Goal: Task Accomplishment & Management: Complete application form

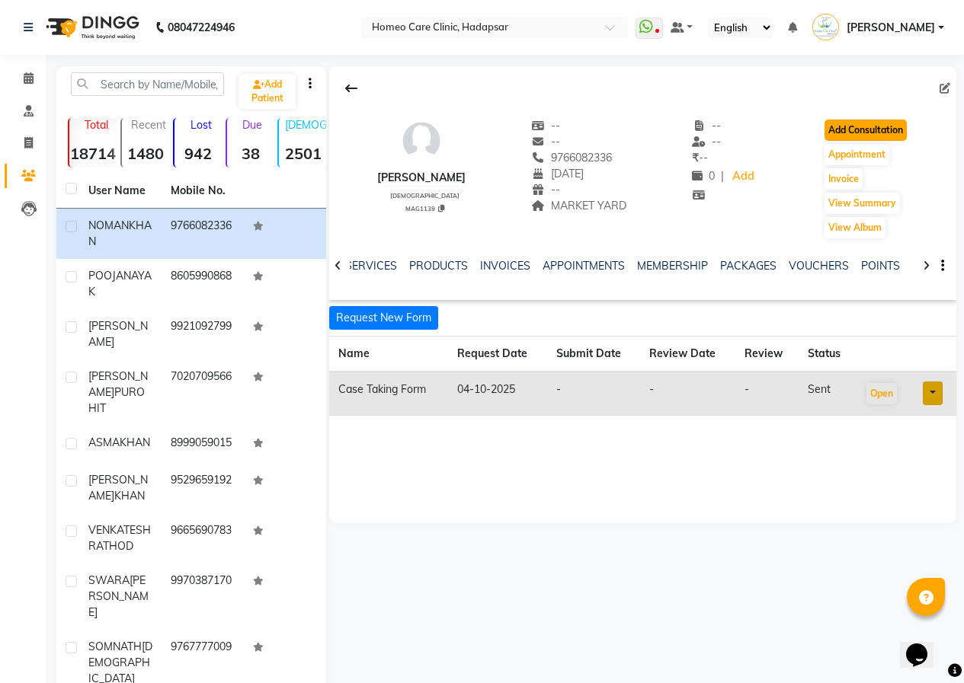
click at [874, 135] on button "Add Consultation" at bounding box center [865, 130] width 82 height 21
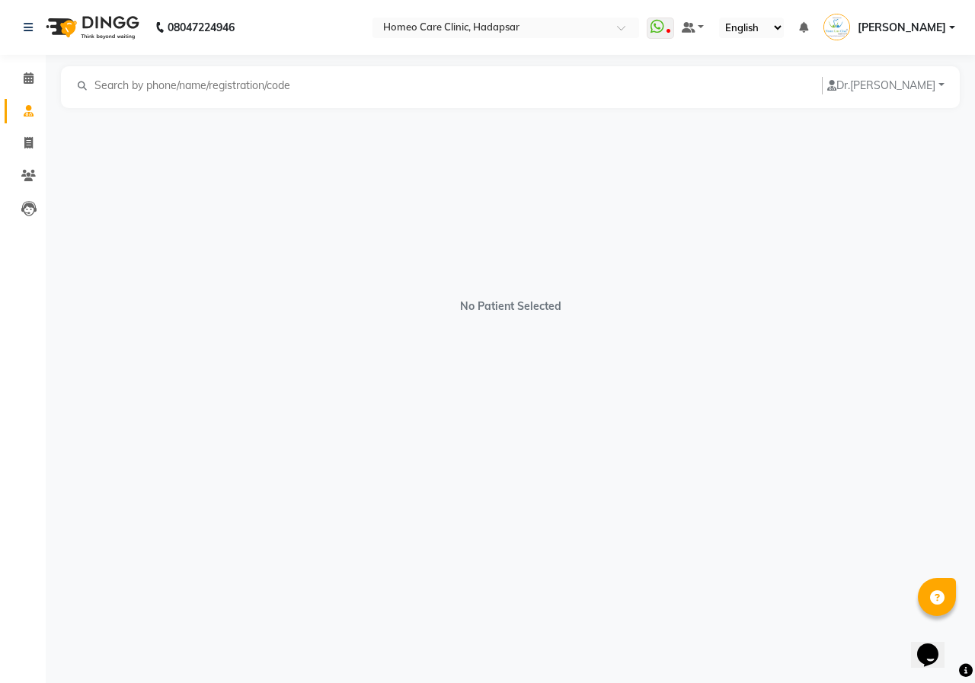
select select "[DEMOGRAPHIC_DATA]"
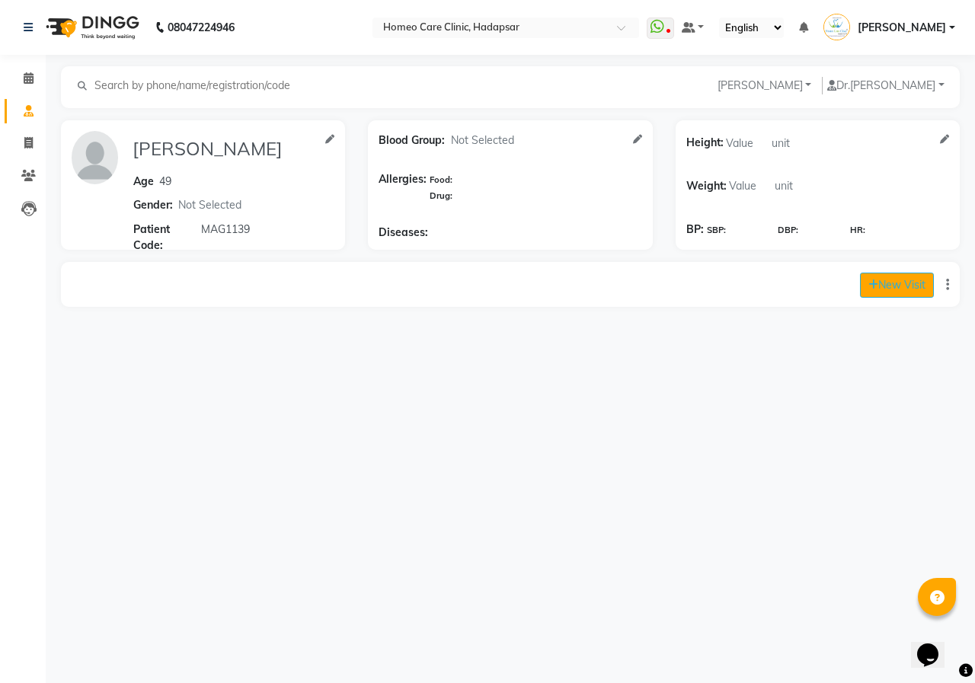
drag, startPoint x: 905, startPoint y: 299, endPoint x: 903, endPoint y: 292, distance: 8.0
click at [904, 295] on div "New Visit" at bounding box center [510, 284] width 899 height 45
click at [901, 289] on button "New Visit" at bounding box center [897, 285] width 74 height 25
select select "710"
select select "inPerson"
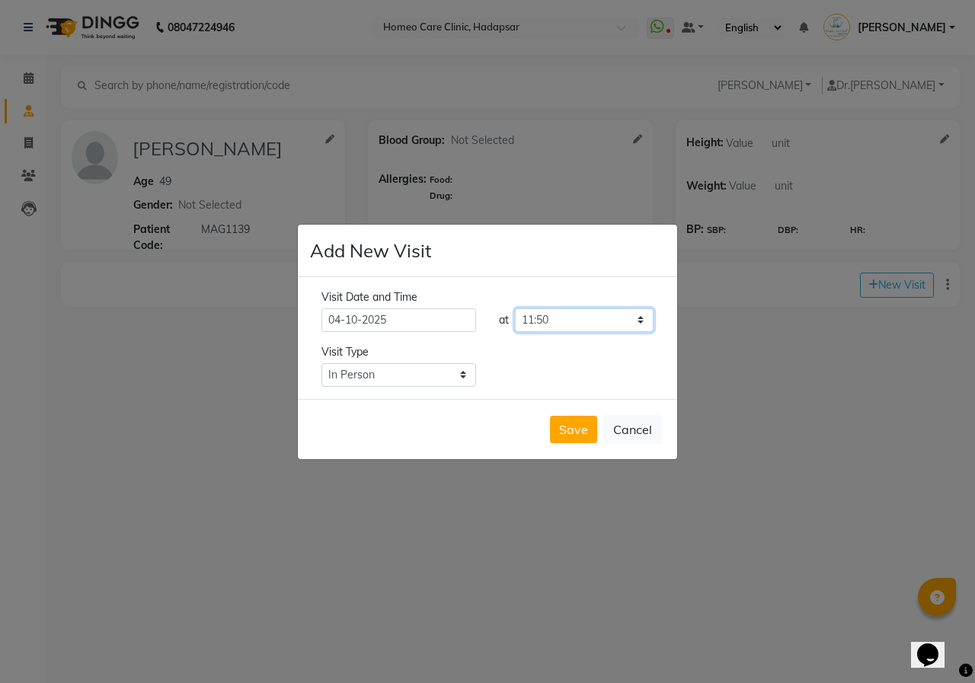
click at [573, 322] on select "Select time 09:00 09:05 09:10 09:15 09:20 09:25 09:30 09:35 09:40 09:45 09:50 0…" at bounding box center [584, 321] width 139 height 24
click at [636, 324] on select "Select time 09:00 09:05 09:10 09:15 09:20 09:25 09:30 09:35 09:40 09:45 09:50 0…" at bounding box center [584, 321] width 139 height 24
select select "675"
click at [515, 309] on select "Select time 09:00 09:05 09:10 09:15 09:20 09:25 09:30 09:35 09:40 09:45 09:50 0…" at bounding box center [584, 321] width 139 height 24
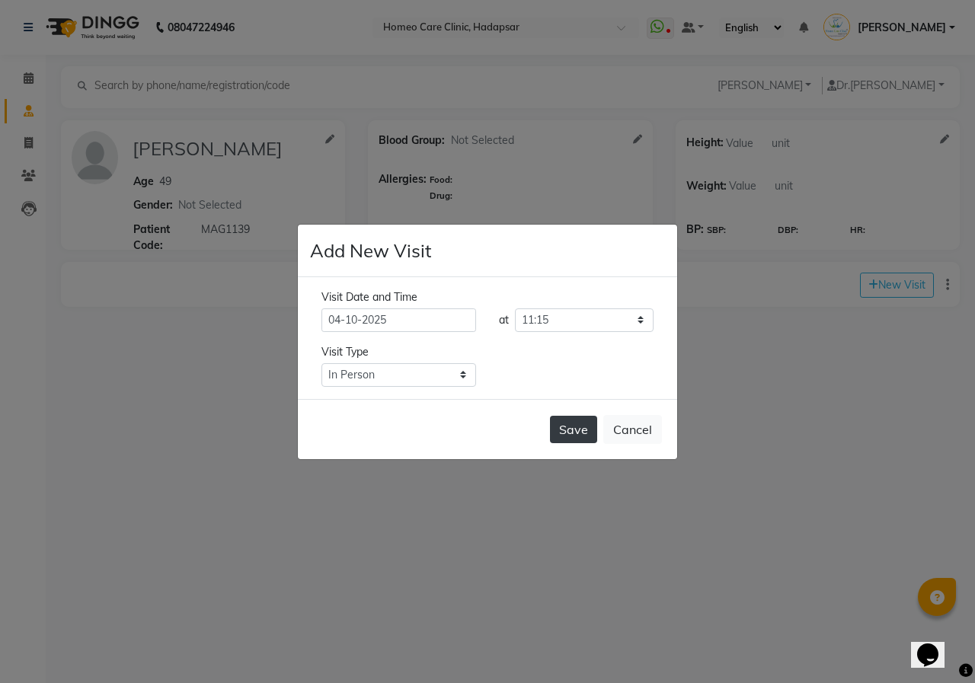
click at [568, 428] on button "Save" at bounding box center [573, 429] width 47 height 27
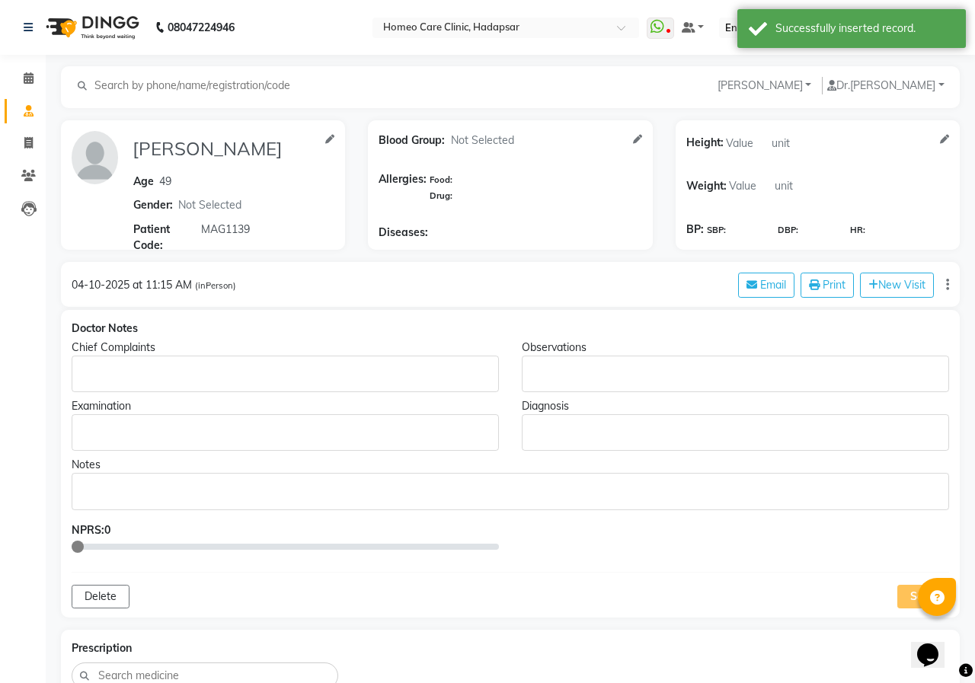
type input "[PERSON_NAME]"
type input "49"
select select "[DEMOGRAPHIC_DATA]"
type input "MAG1139"
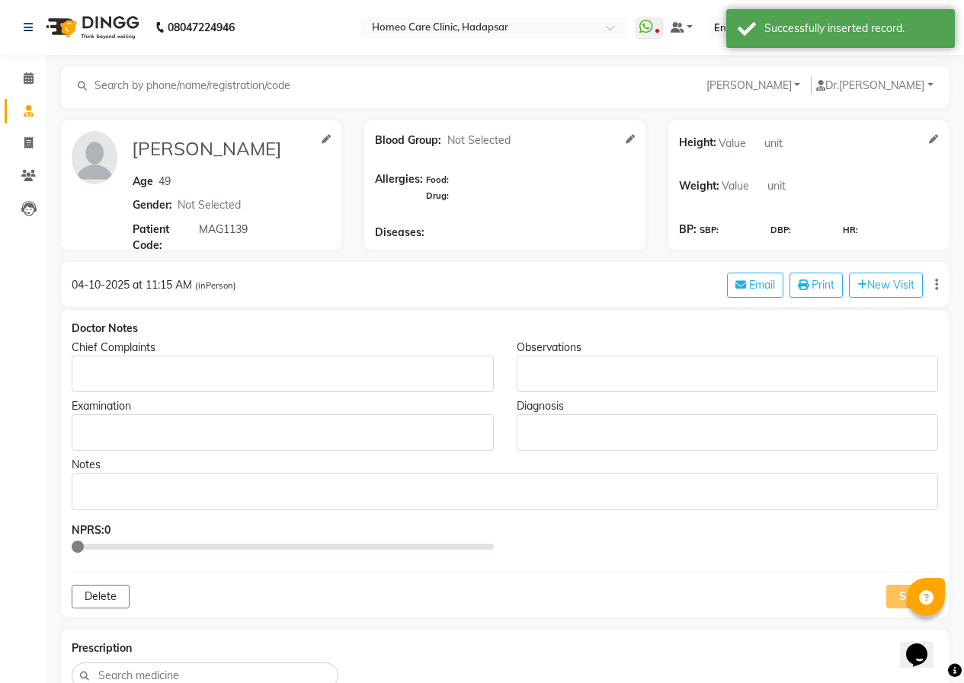
click at [328, 373] on p "Rich Text Editor, main" at bounding box center [282, 374] width 408 height 16
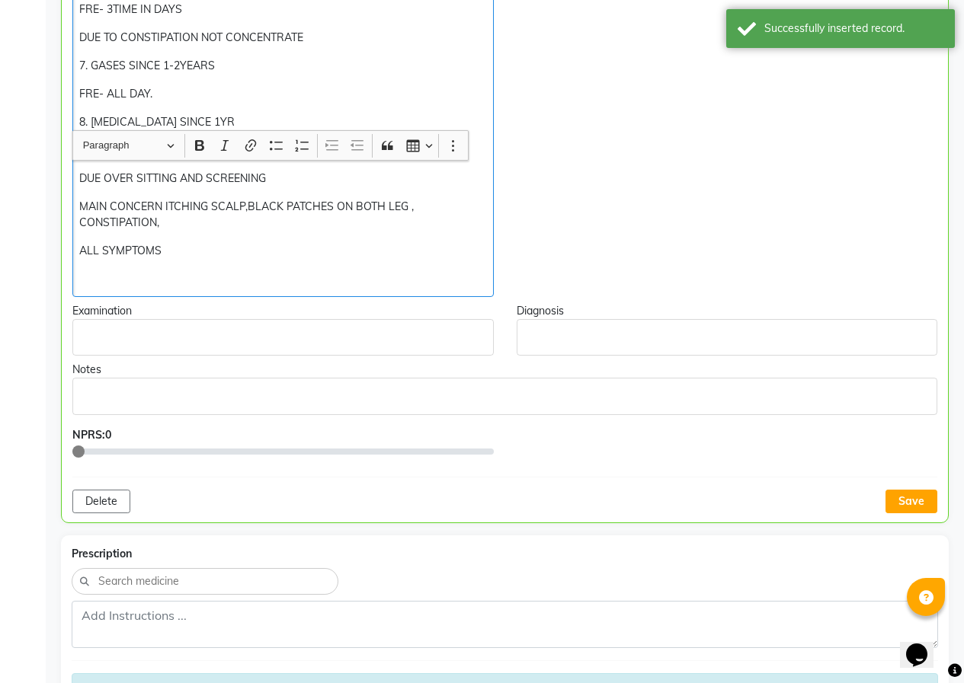
scroll to position [828, 0]
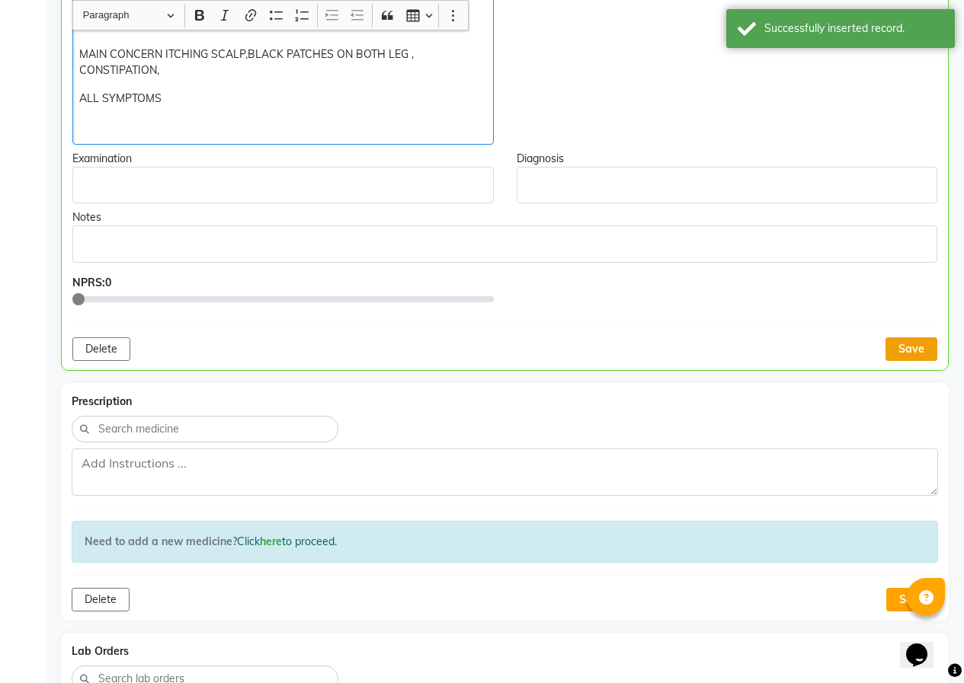
click at [923, 349] on button "Save" at bounding box center [911, 350] width 52 height 24
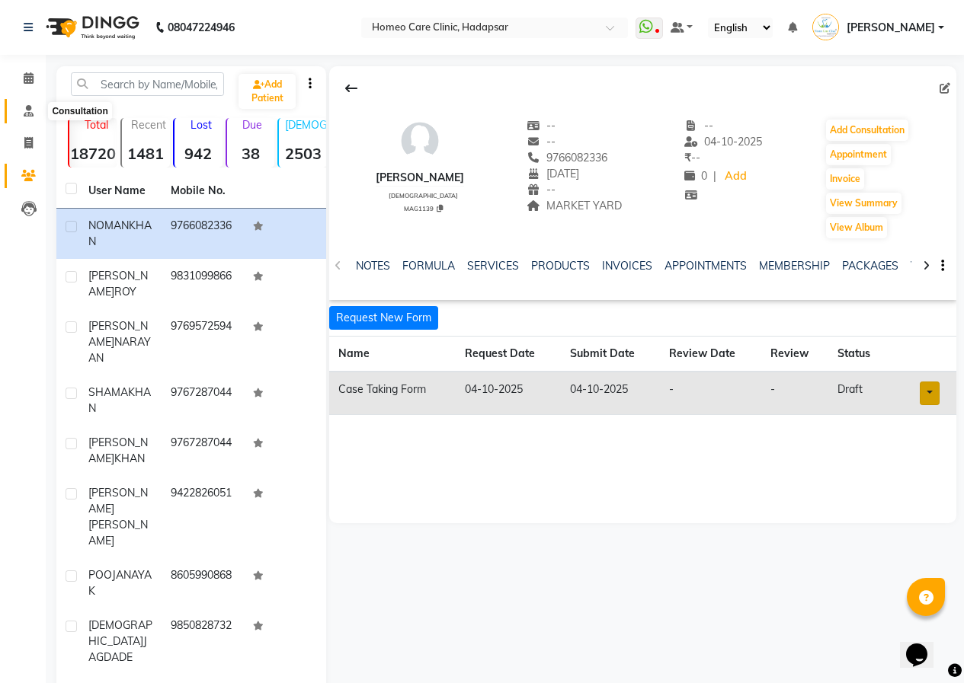
click at [32, 111] on icon at bounding box center [29, 110] width 10 height 11
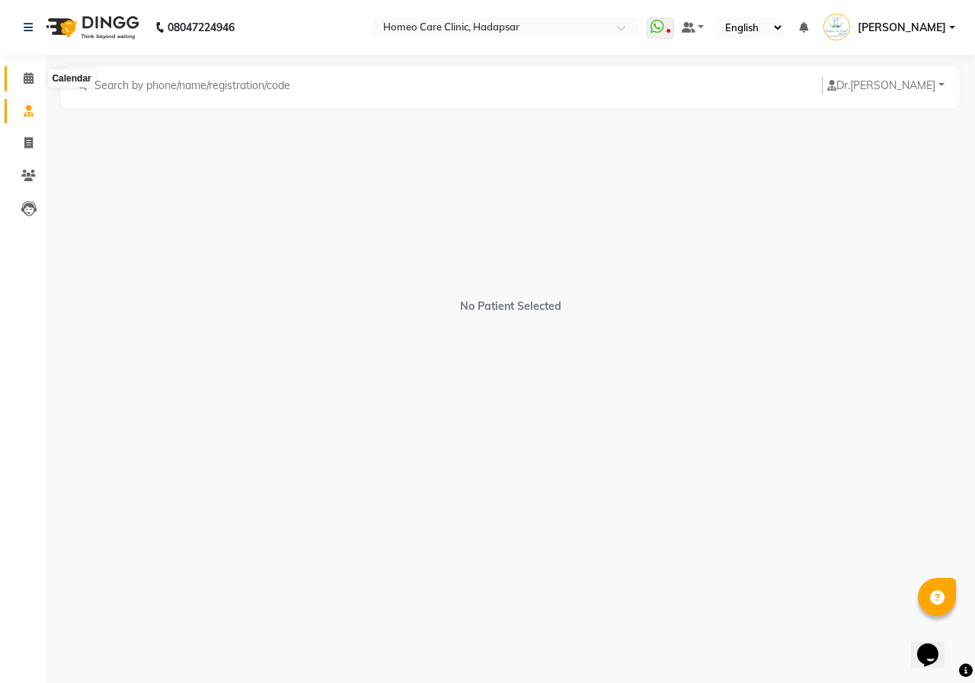
click at [26, 72] on icon at bounding box center [29, 77] width 10 height 11
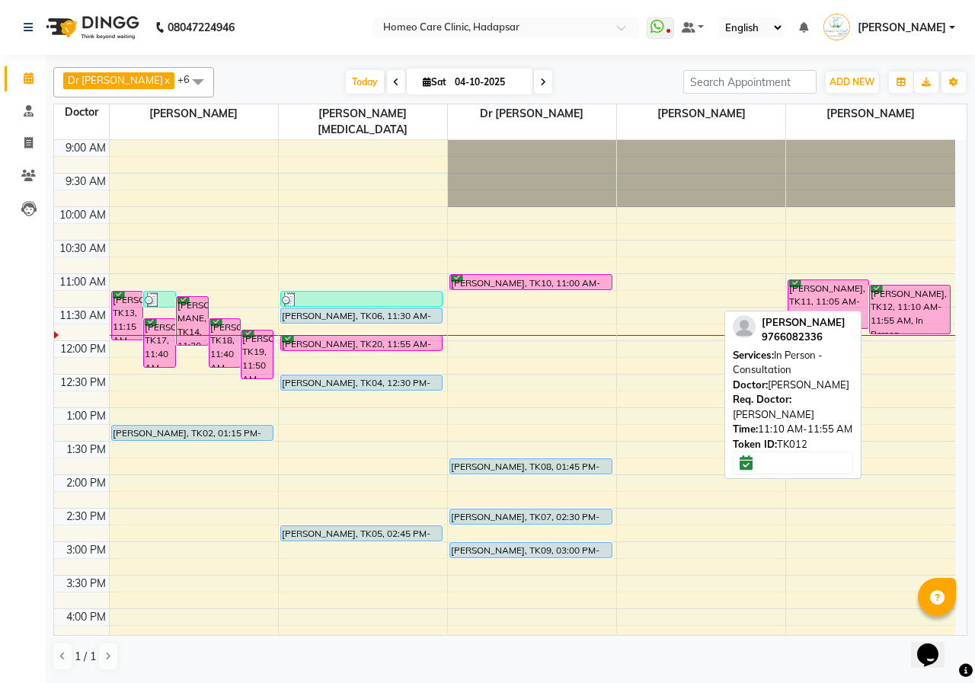
click at [930, 294] on div "[PERSON_NAME], TK12, 11:10 AM-11:55 AM, In Person - Consultation" at bounding box center [910, 310] width 80 height 48
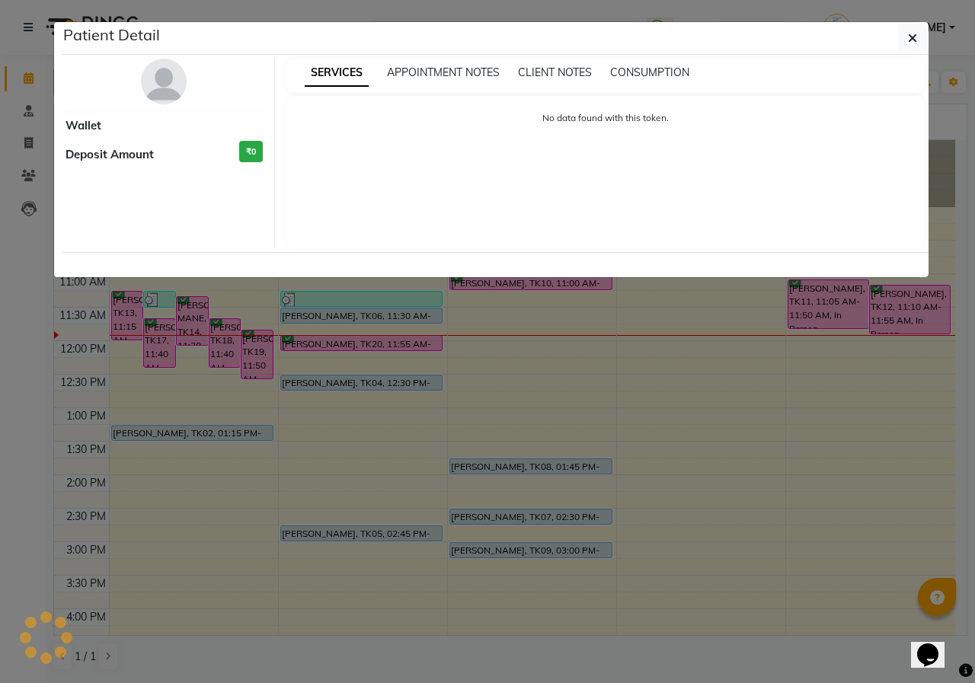
select select "6"
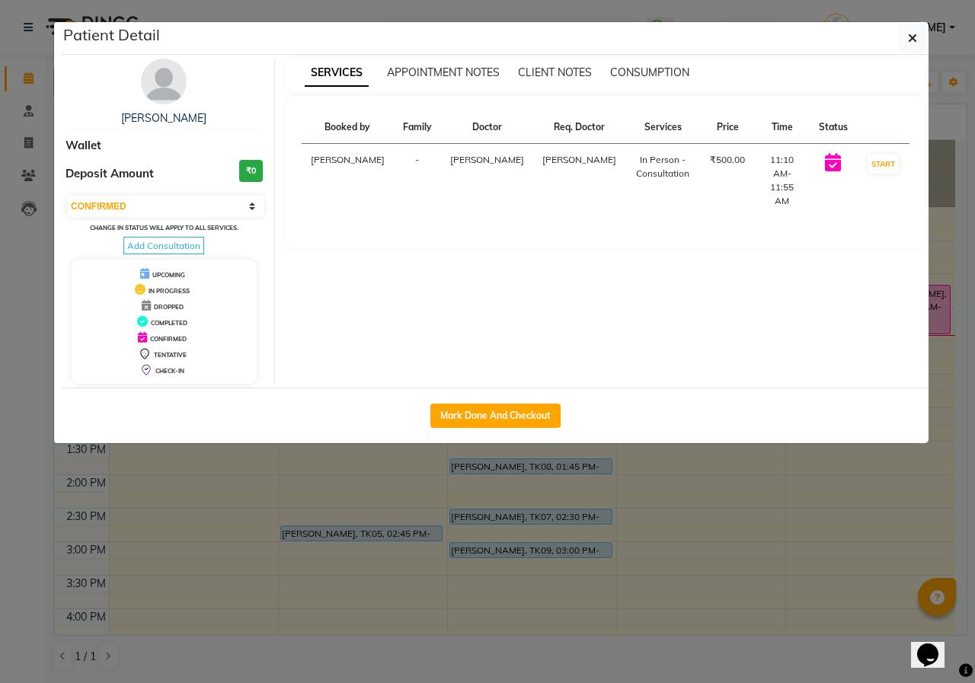
click at [164, 87] on img at bounding box center [164, 82] width 46 height 46
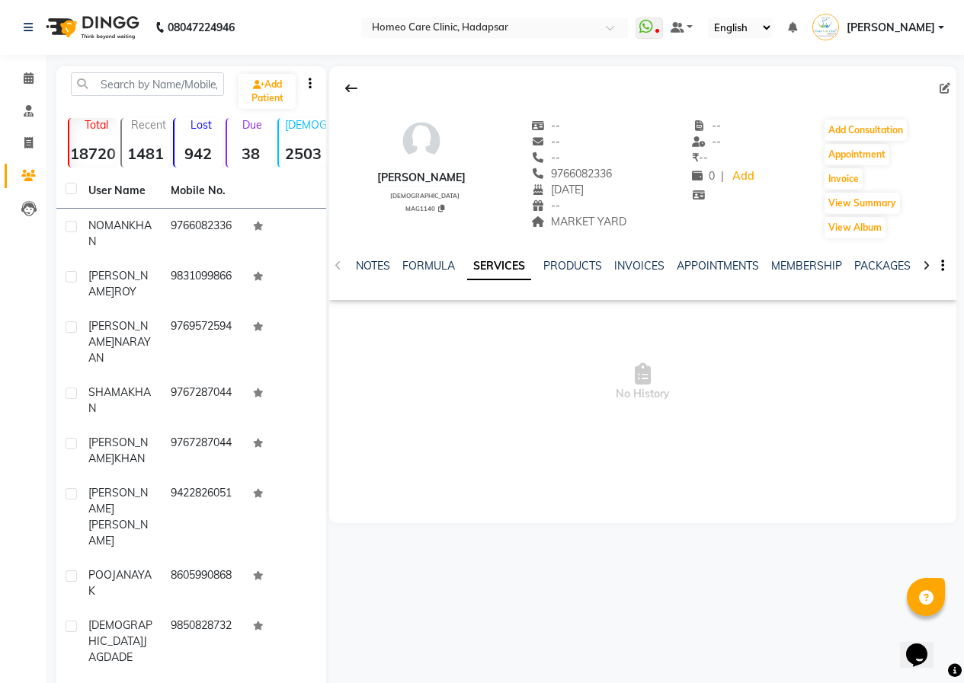
click at [925, 267] on icon at bounding box center [926, 266] width 7 height 11
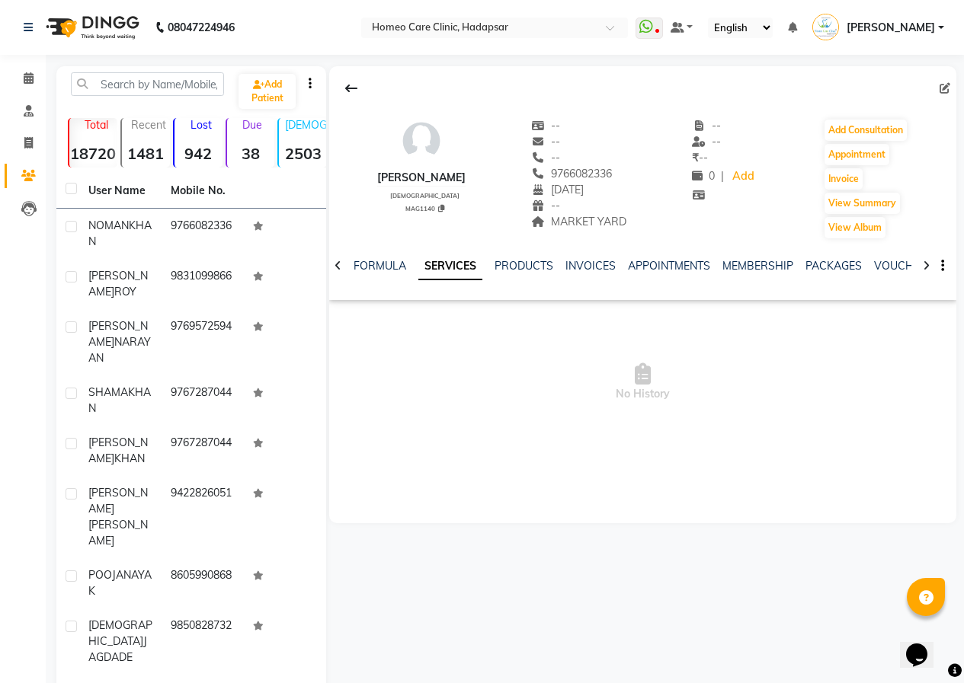
click at [925, 267] on icon at bounding box center [926, 266] width 7 height 11
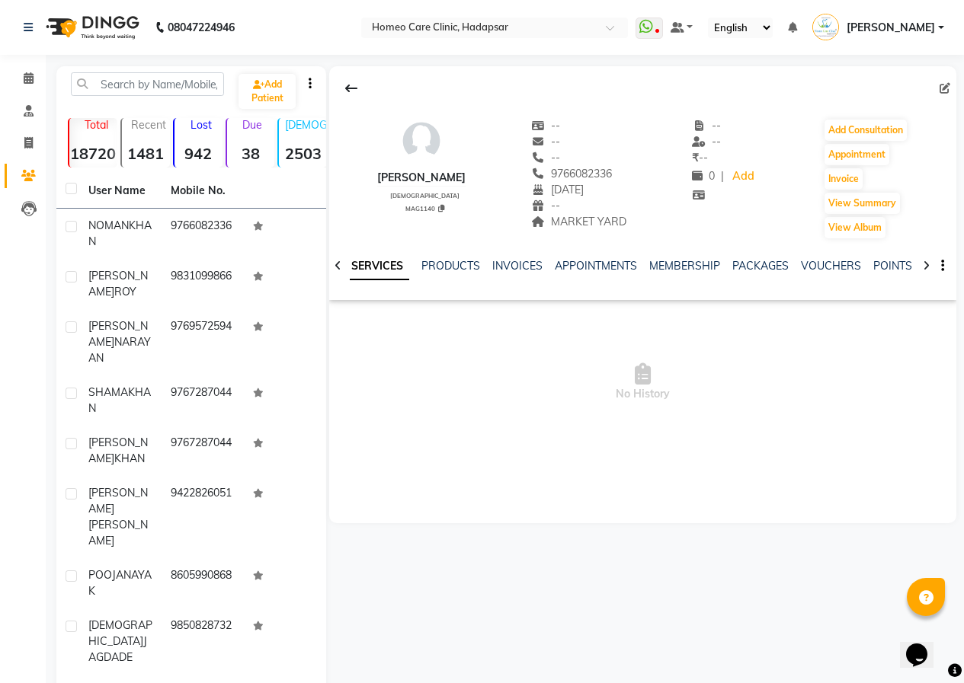
click at [925, 267] on icon at bounding box center [926, 266] width 7 height 11
click at [925, 267] on div "NOTES FORMULA SERVICES PRODUCTS INVOICES APPOINTMENTS MEMBERSHIP PACKAGES VOUCH…" at bounding box center [642, 266] width 627 height 53
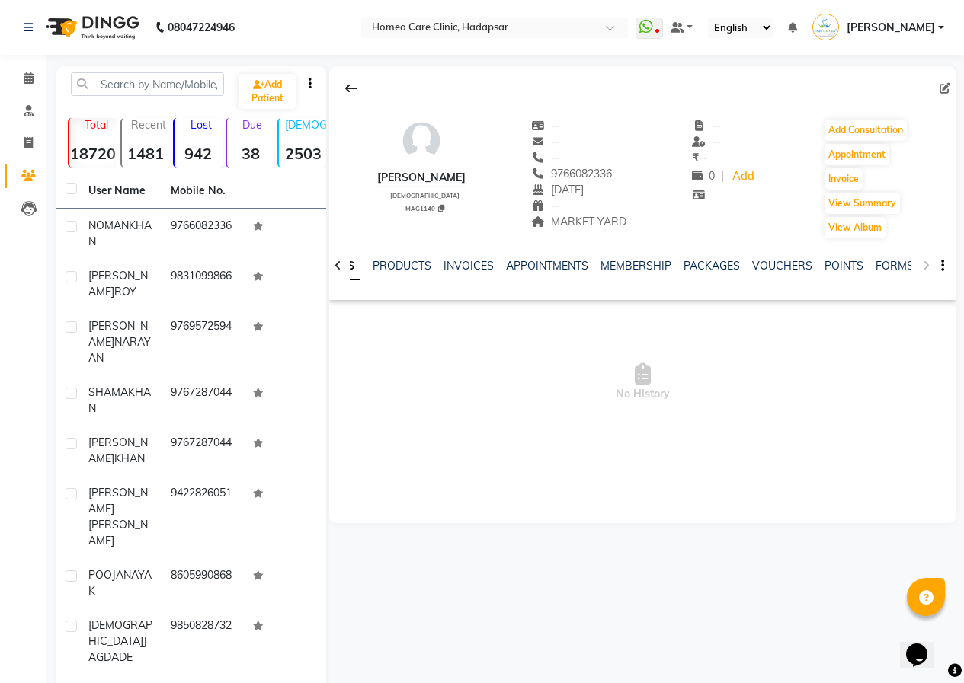
click at [925, 267] on div "NOTES FORMULA SERVICES PRODUCTS INVOICES APPOINTMENTS MEMBERSHIP PACKAGES VOUCH…" at bounding box center [642, 266] width 627 height 53
click at [882, 262] on link "FORMS" at bounding box center [894, 266] width 38 height 14
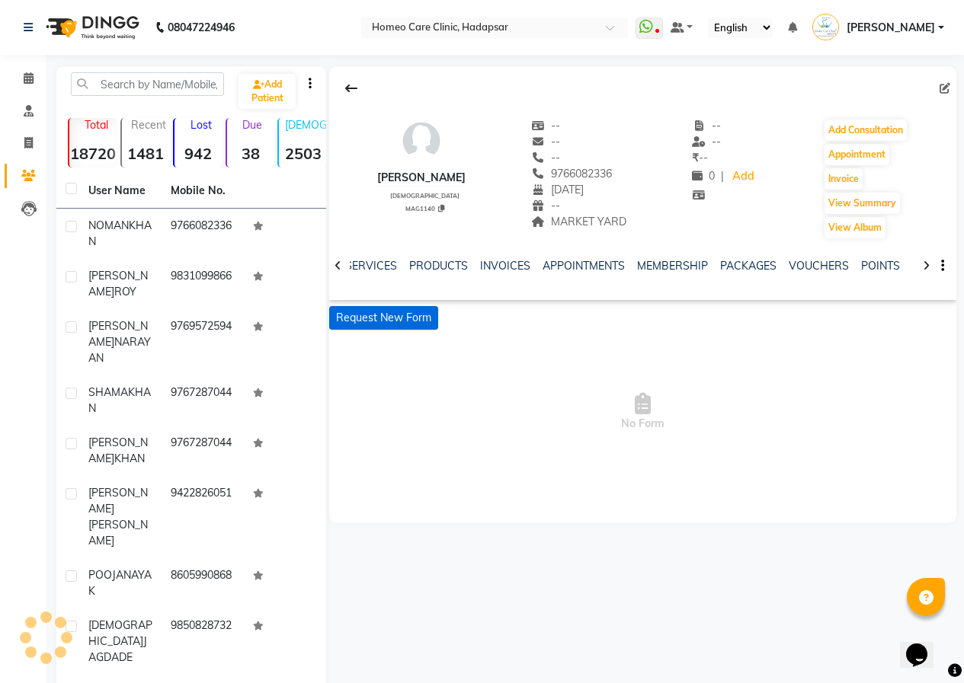
click at [414, 312] on button "Request New Form" at bounding box center [383, 318] width 109 height 24
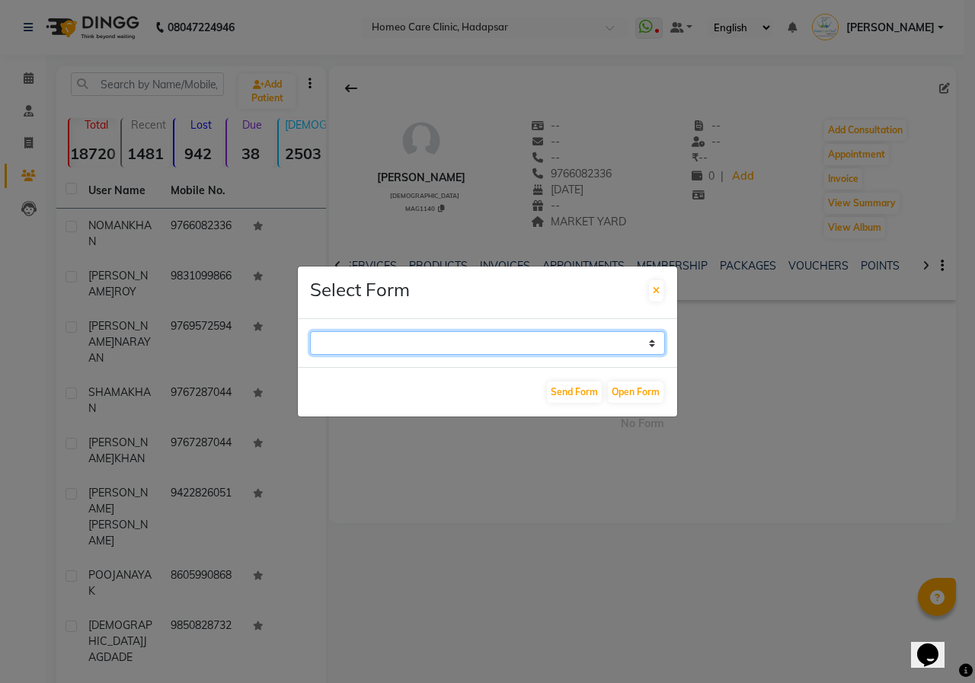
click at [655, 343] on select "Case Taking Form" at bounding box center [487, 343] width 355 height 24
select select "196"
click at [310, 331] on select "Case Taking Form" at bounding box center [487, 343] width 355 height 24
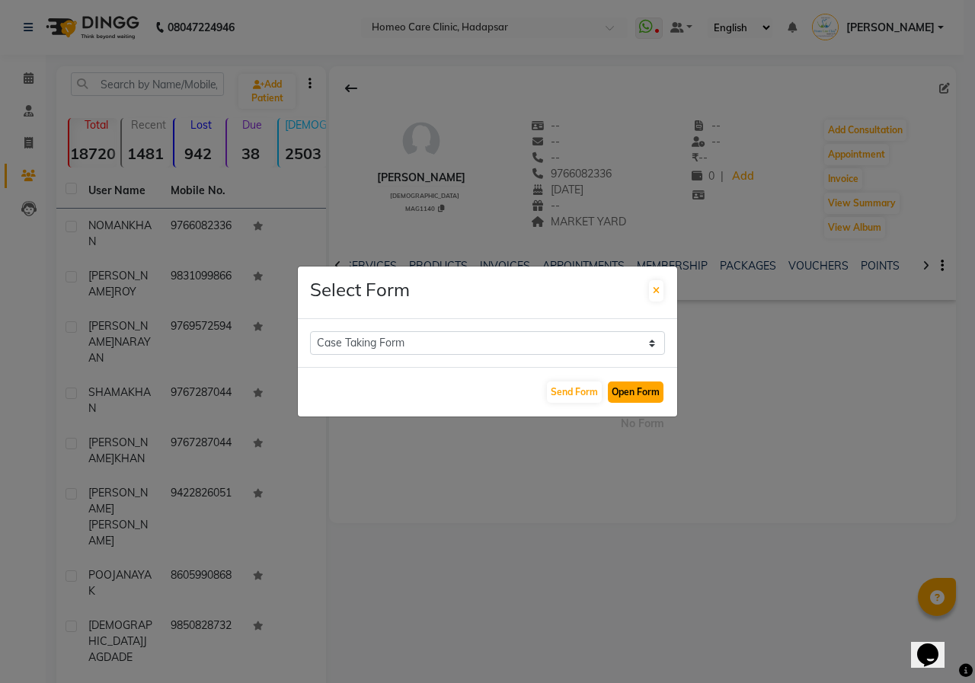
click at [658, 397] on button "Open Form" at bounding box center [636, 392] width 56 height 21
